Goal: Check status

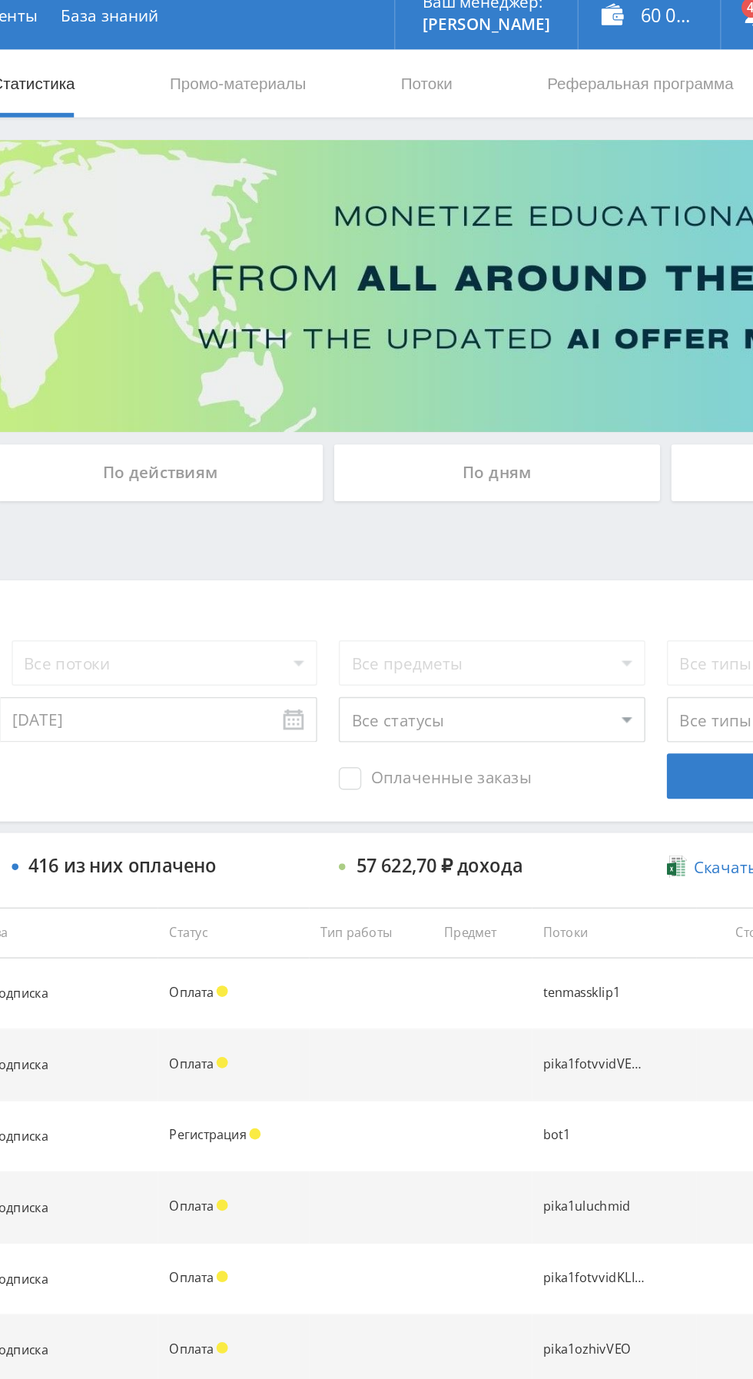
click at [585, 320] on div "По дням" at bounding box center [575, 333] width 221 height 38
click at [0, 0] on input "По дням" at bounding box center [0, 0] width 0 height 0
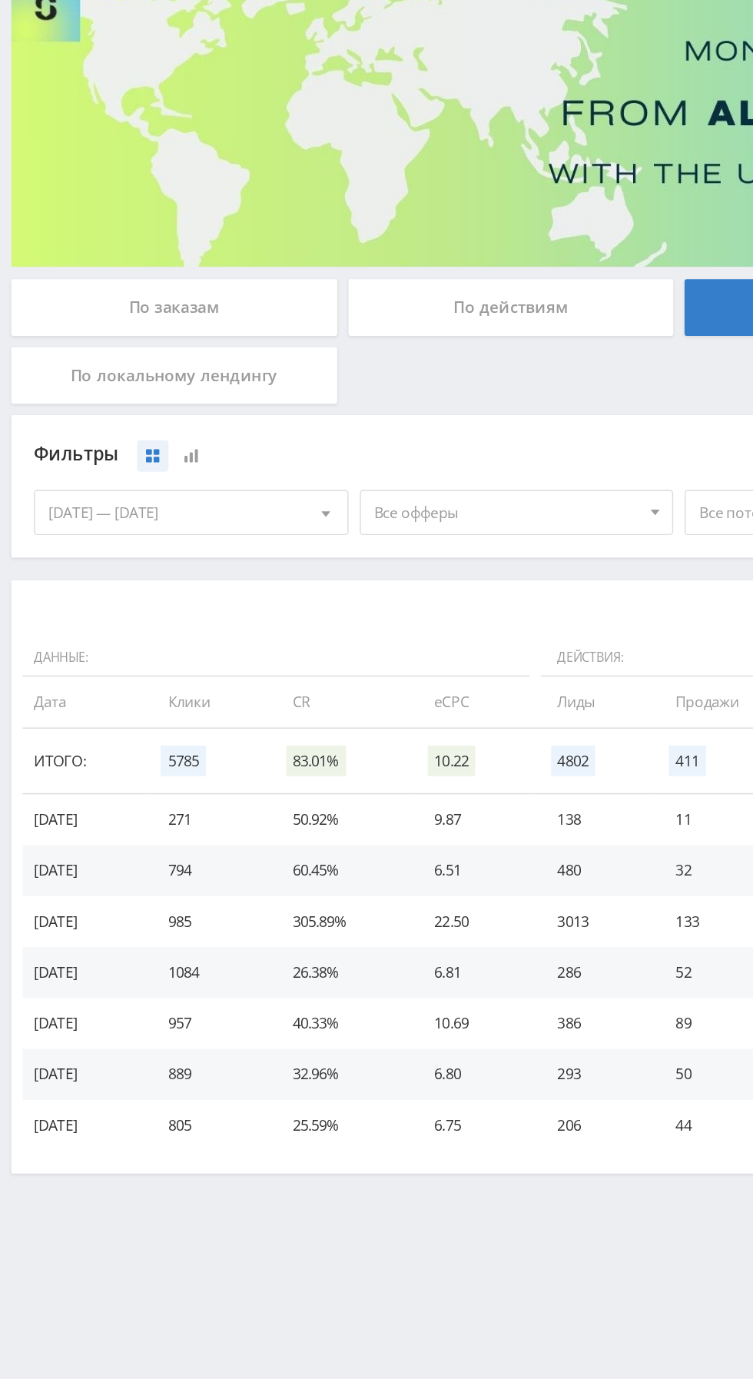
click at [393, 471] on span "Все офферы" at bounding box center [344, 472] width 180 height 29
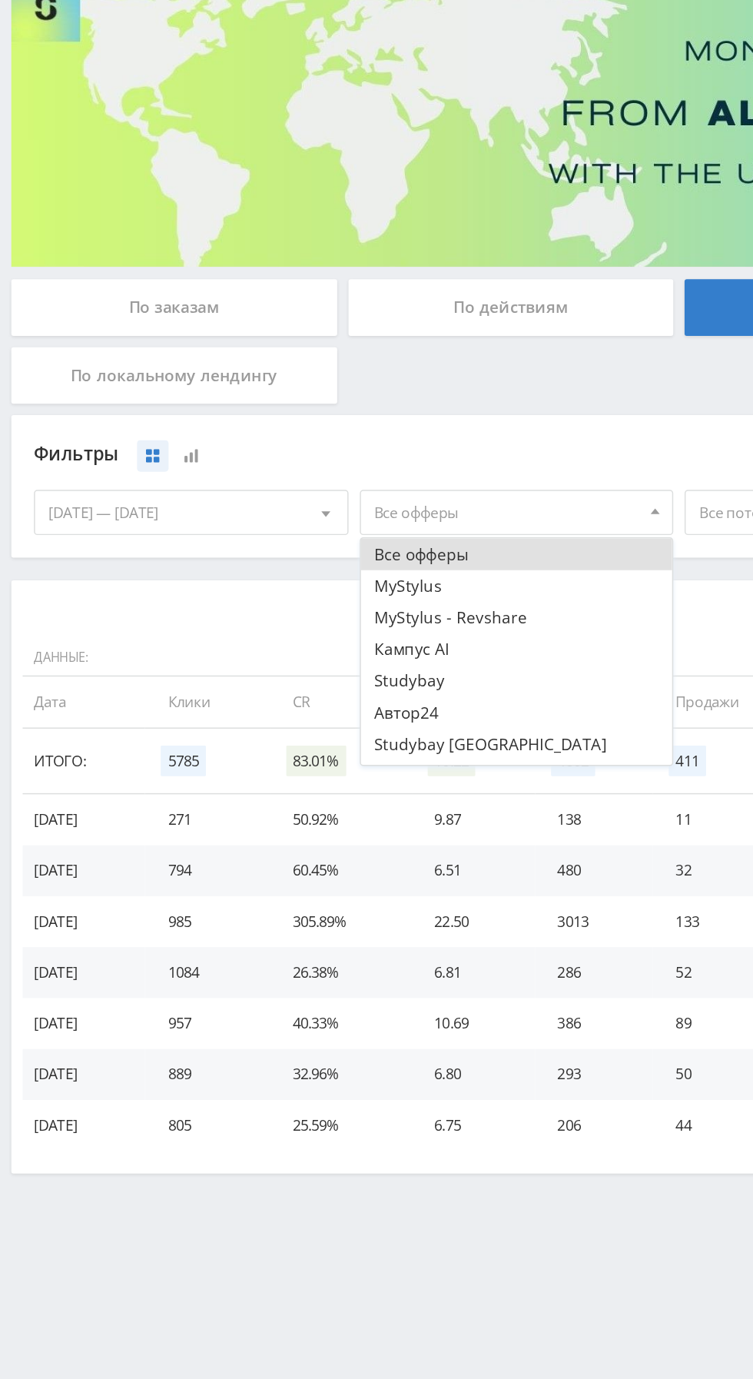
scroll to position [18, 0]
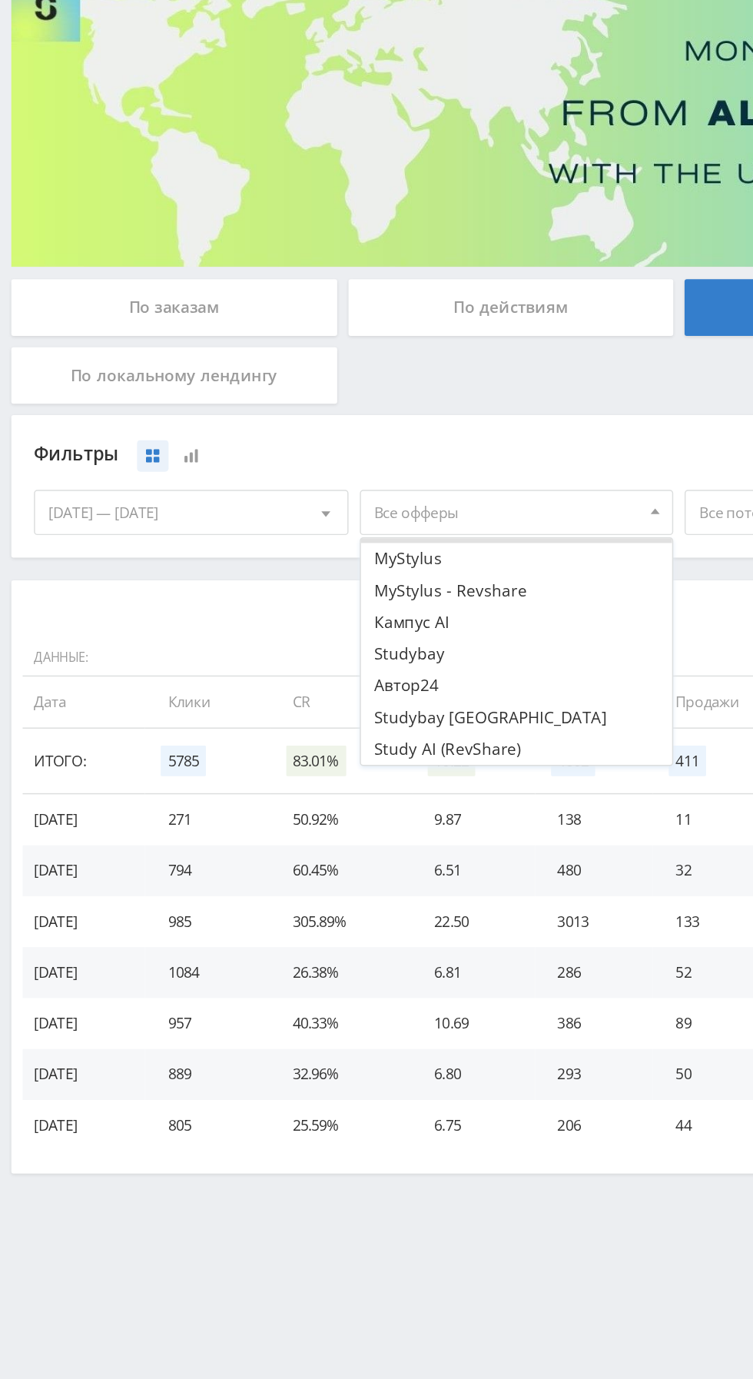
click at [338, 634] on button "Study AI (RevShare)" at bounding box center [351, 634] width 212 height 22
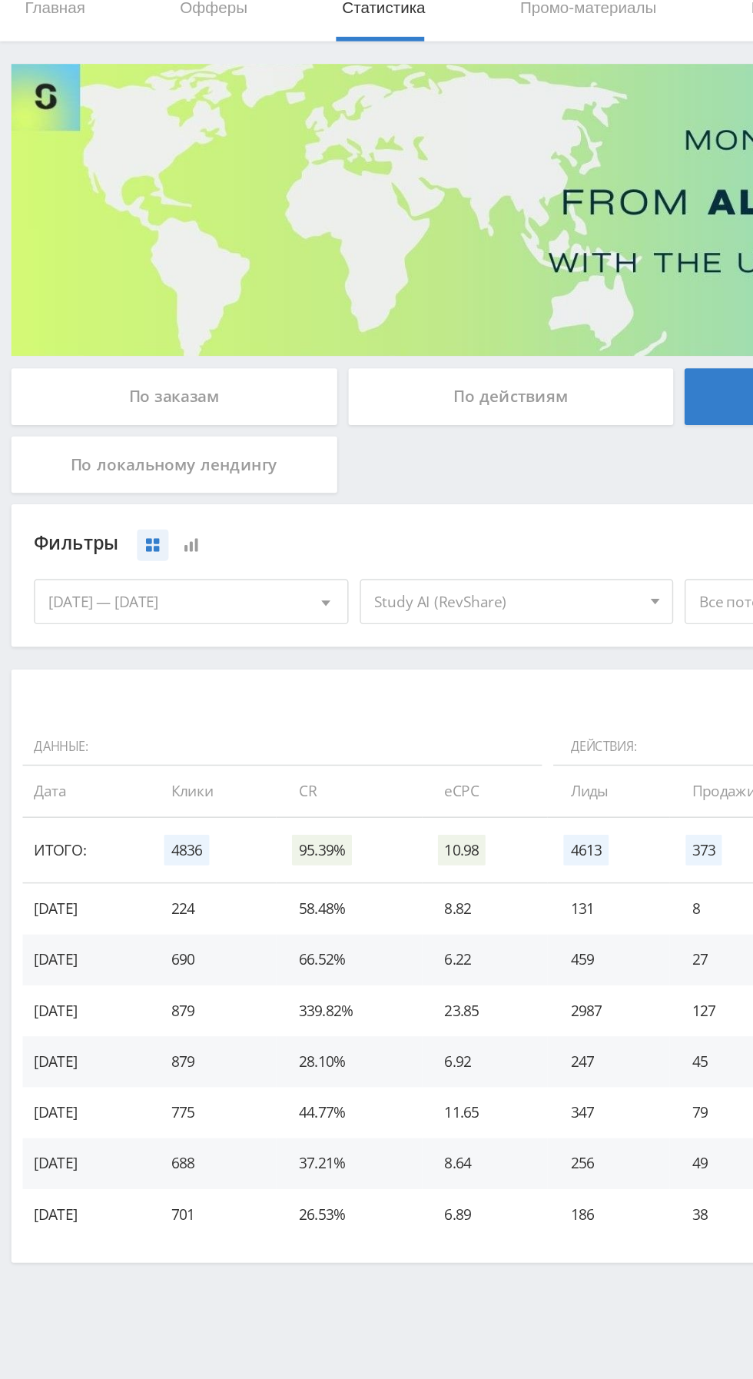
click at [176, 333] on div "По заказам" at bounding box center [118, 333] width 221 height 38
click at [0, 0] on input "По заказам" at bounding box center [0, 0] width 0 height 0
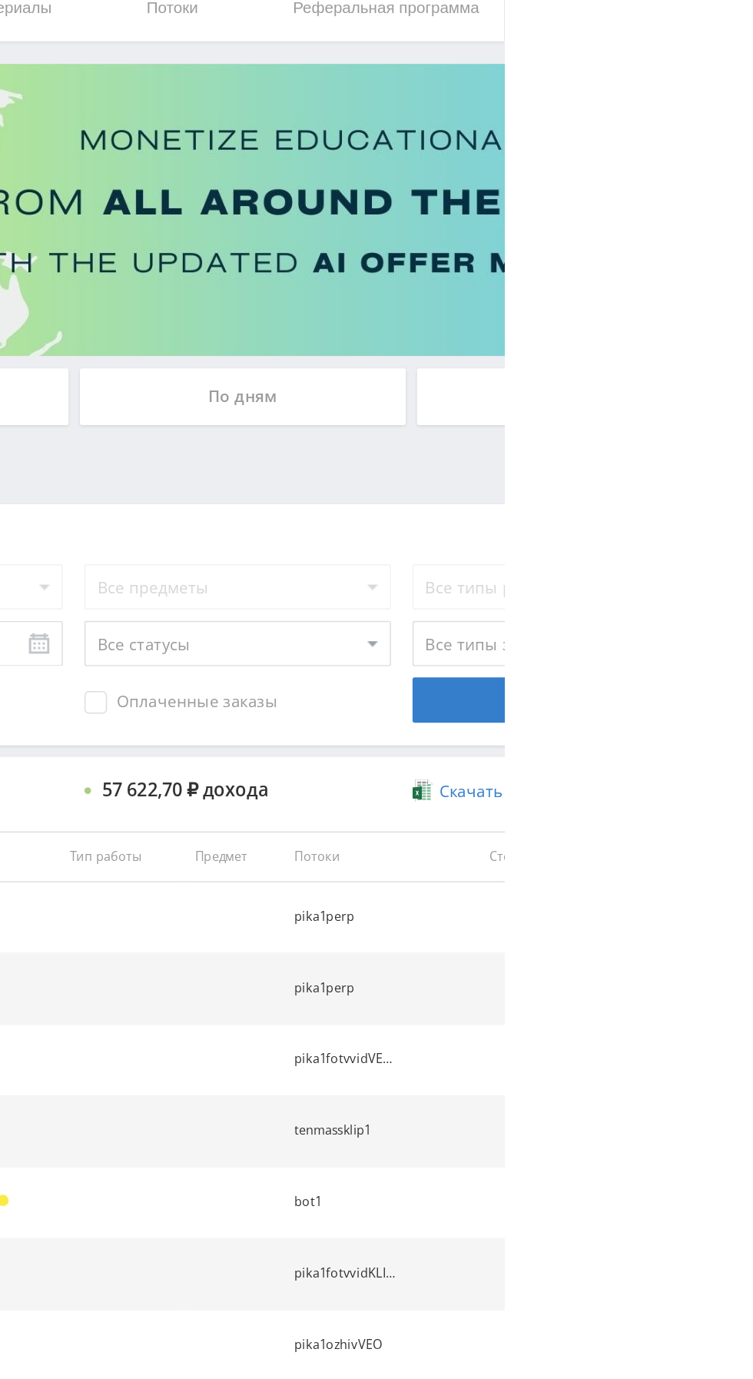
click at [524, 504] on select "Все статусы В аукционе В работе На гарантии Завершен Возврат Черновик" at bounding box center [572, 501] width 208 height 31
select select "3"
click at [468, 486] on select "Все статусы В аукционе В работе На гарантии Завершен Возврат Черновик" at bounding box center [572, 501] width 208 height 31
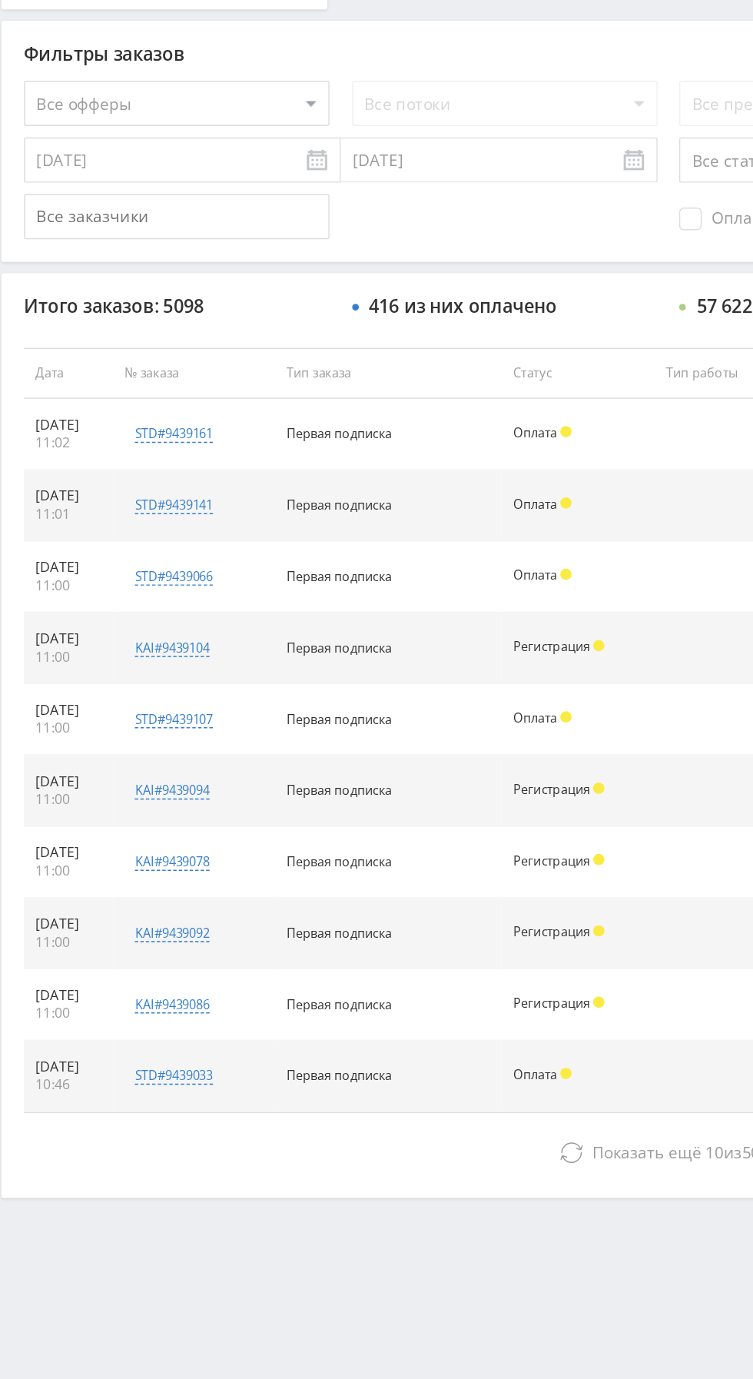
click at [141, 1028] on div "kai#9439092" at bounding box center [123, 1026] width 51 height 12
click at [137, 977] on div "kai#9439078" at bounding box center [123, 978] width 51 height 12
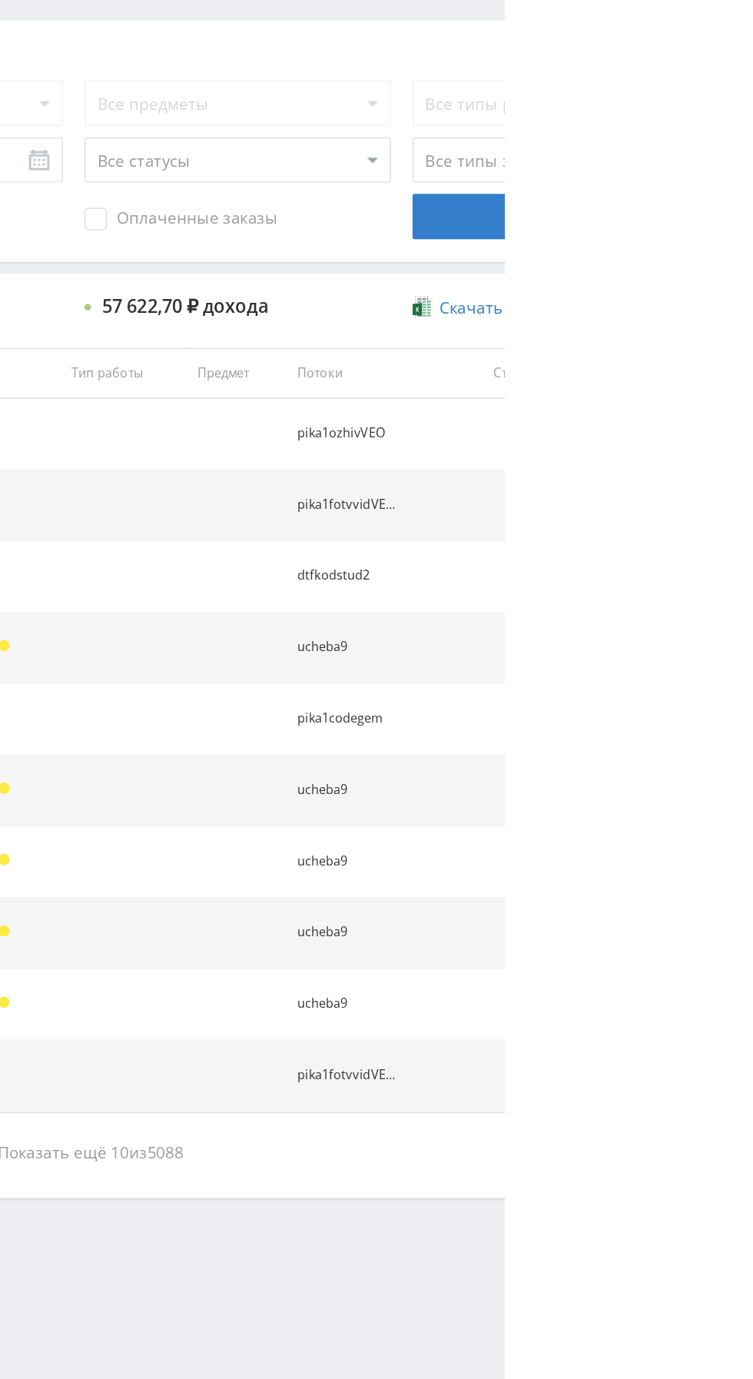
click at [559, 1160] on button "Показать ещё 10 из 5088" at bounding box center [461, 1175] width 876 height 31
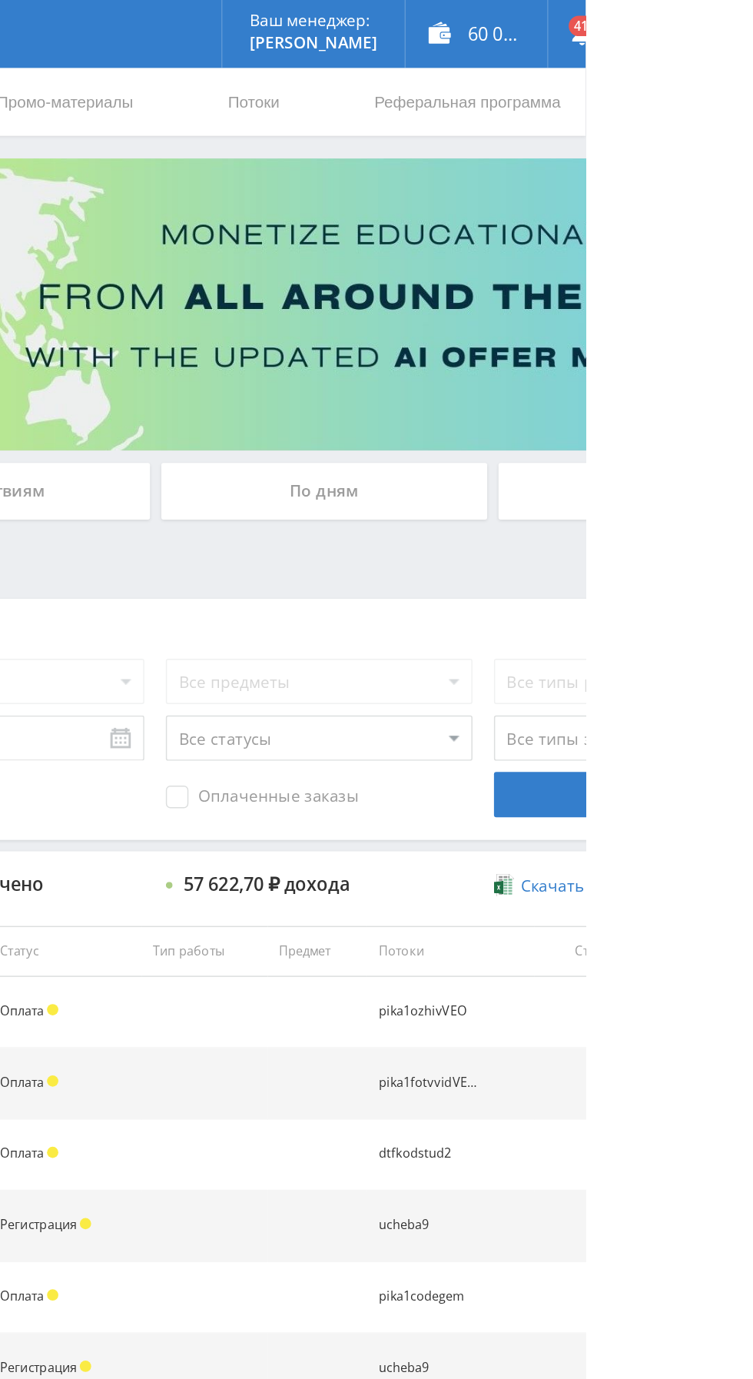
click at [564, 331] on div "По дням" at bounding box center [575, 333] width 221 height 38
click at [0, 0] on input "По дням" at bounding box center [0, 0] width 0 height 0
